Goal: Task Accomplishment & Management: Manage account settings

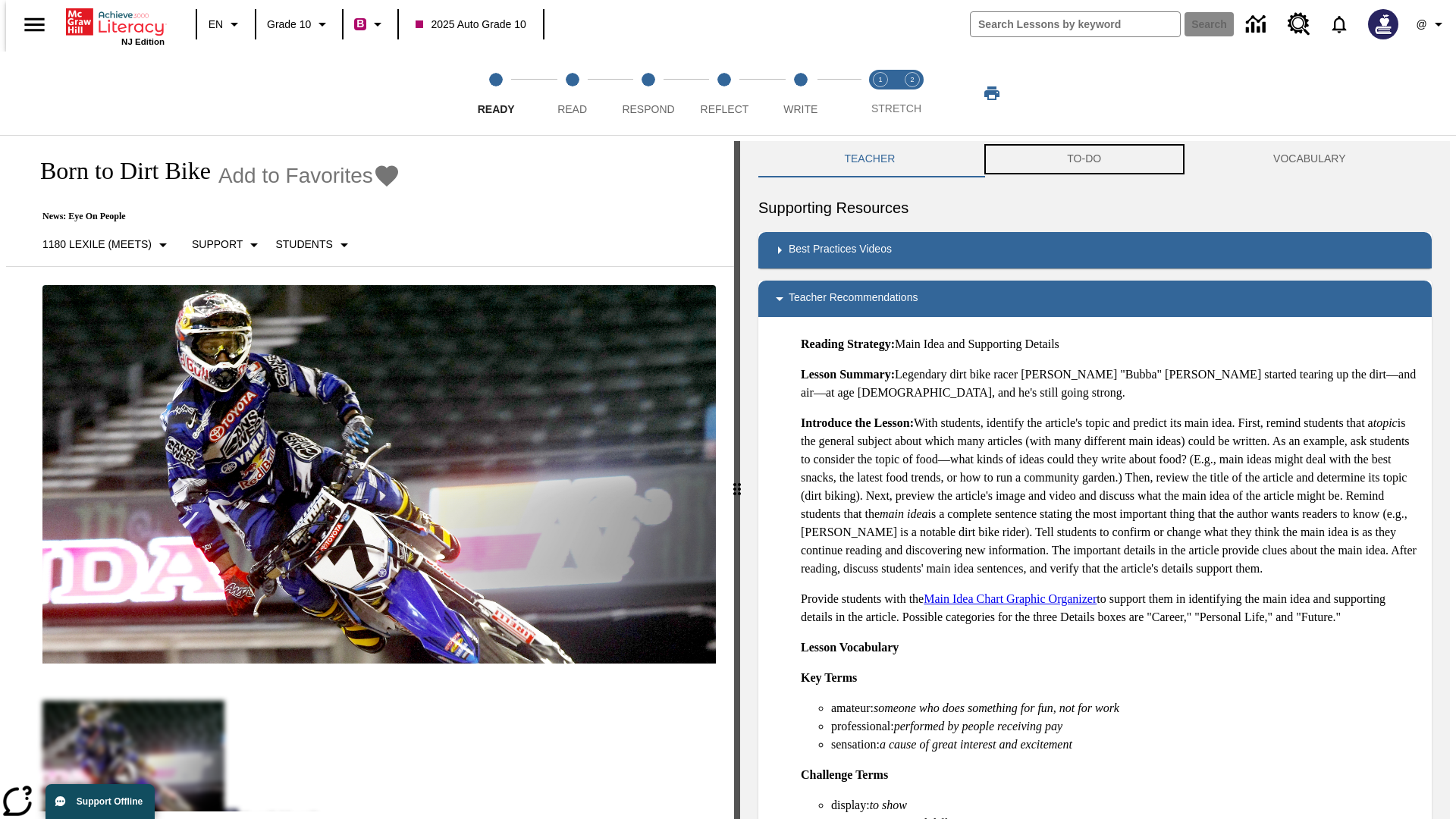
click at [1084, 159] on button "TO-DO" at bounding box center [1084, 159] width 206 height 36
